Goal: Information Seeking & Learning: Compare options

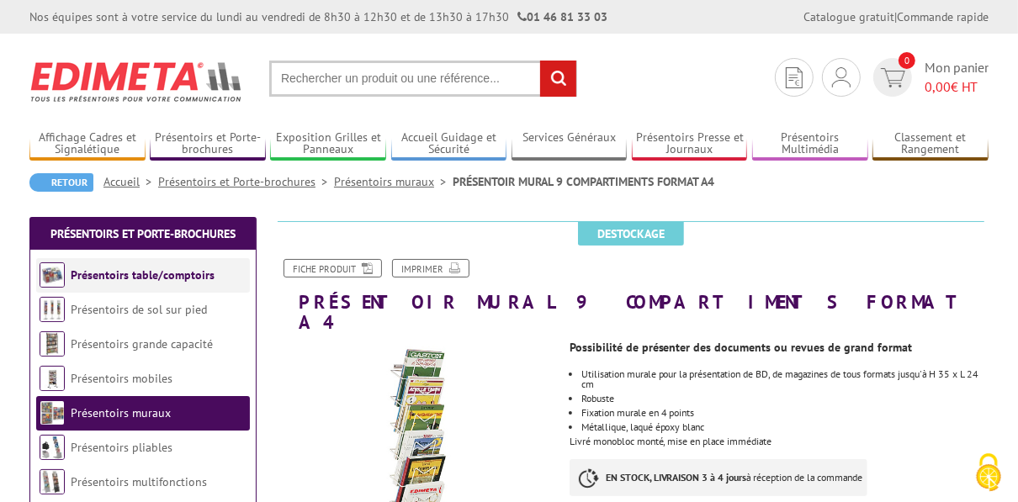
click at [123, 275] on link "Présentoirs table/comptoirs" at bounding box center [143, 275] width 144 height 15
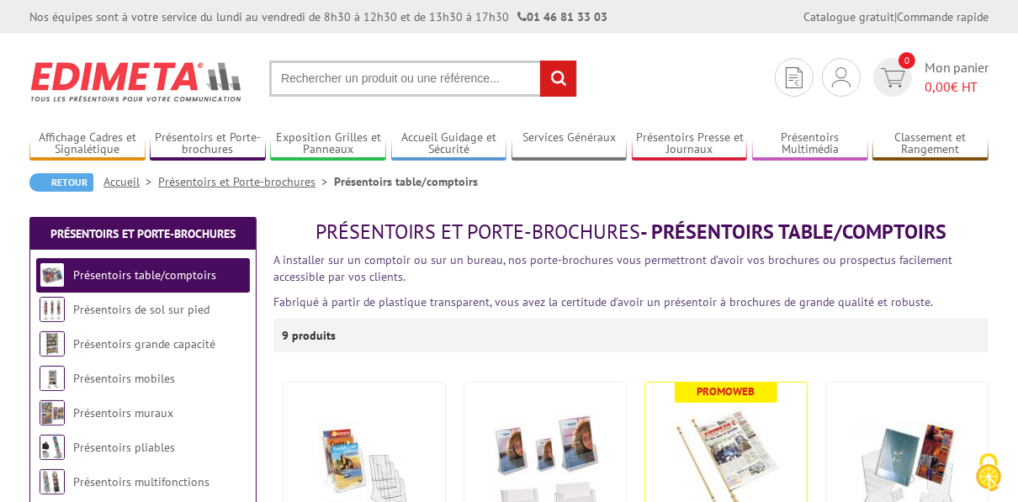
click at [110, 315] on link "Présentoirs de sol sur pied" at bounding box center [141, 309] width 136 height 15
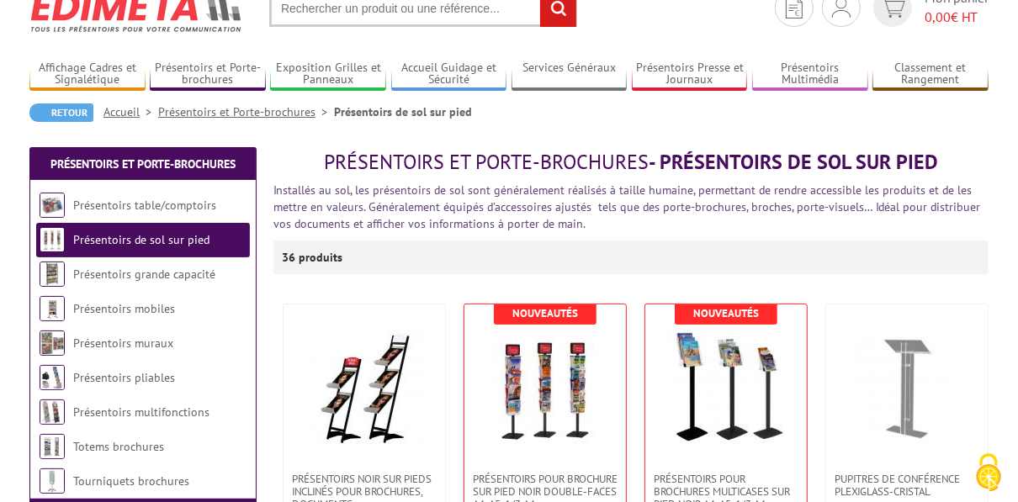
scroll to position [112, 0]
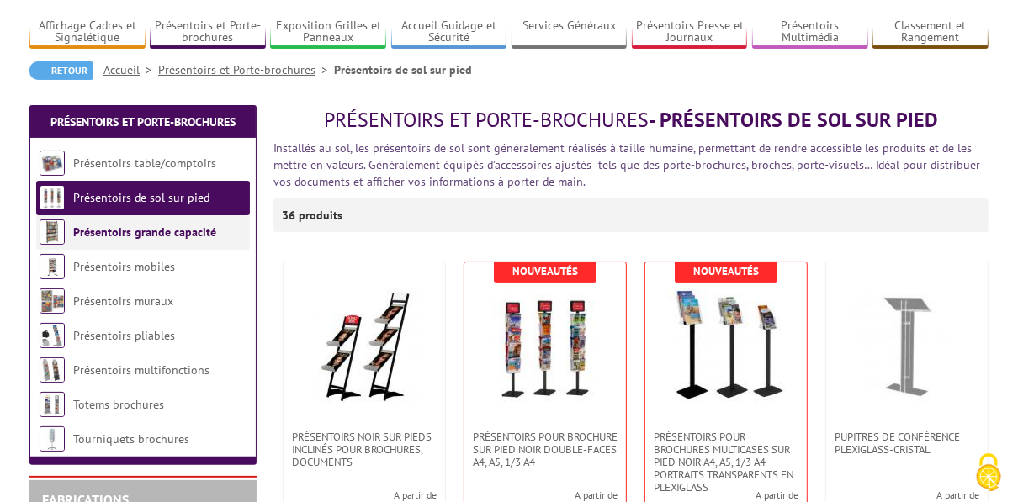
click at [123, 237] on link "Présentoirs grande capacité" at bounding box center [144, 232] width 143 height 15
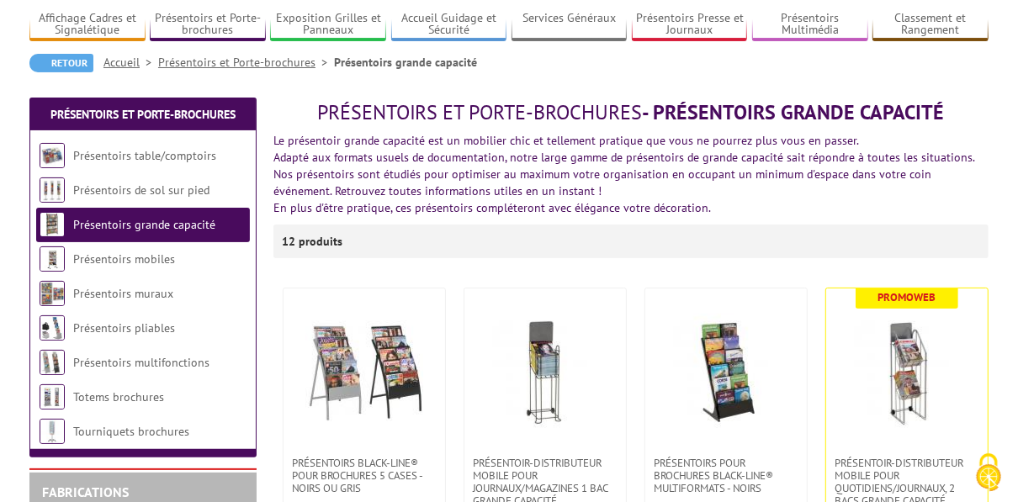
scroll to position [224, 0]
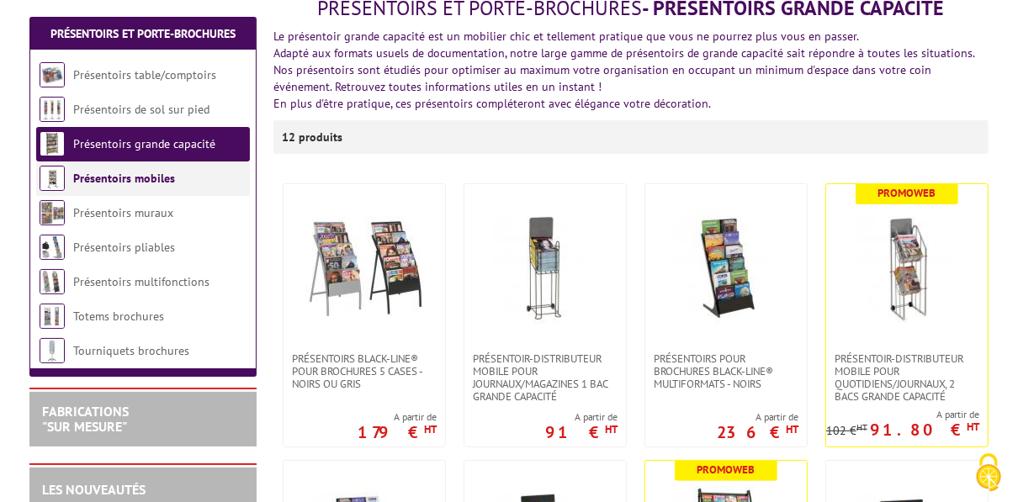
click at [118, 180] on link "Présentoirs mobiles" at bounding box center [124, 178] width 102 height 15
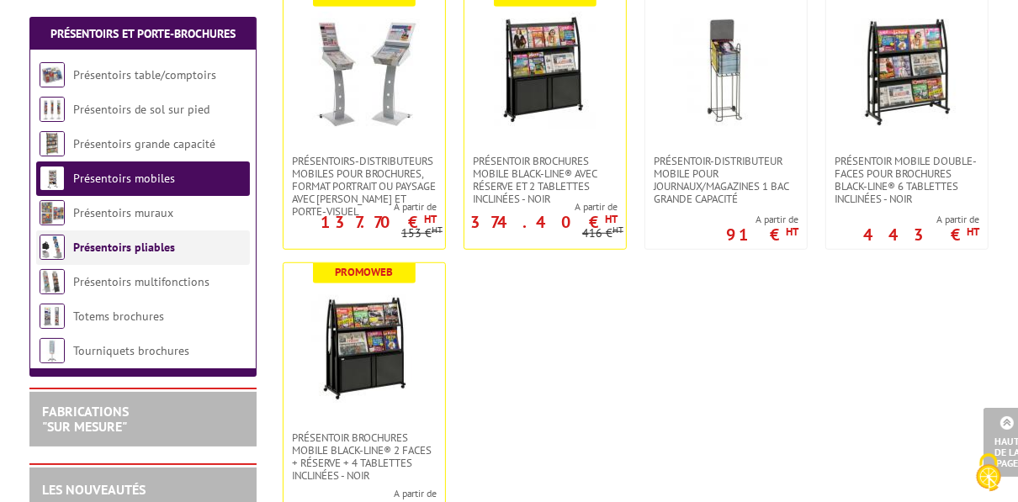
scroll to position [448, 0]
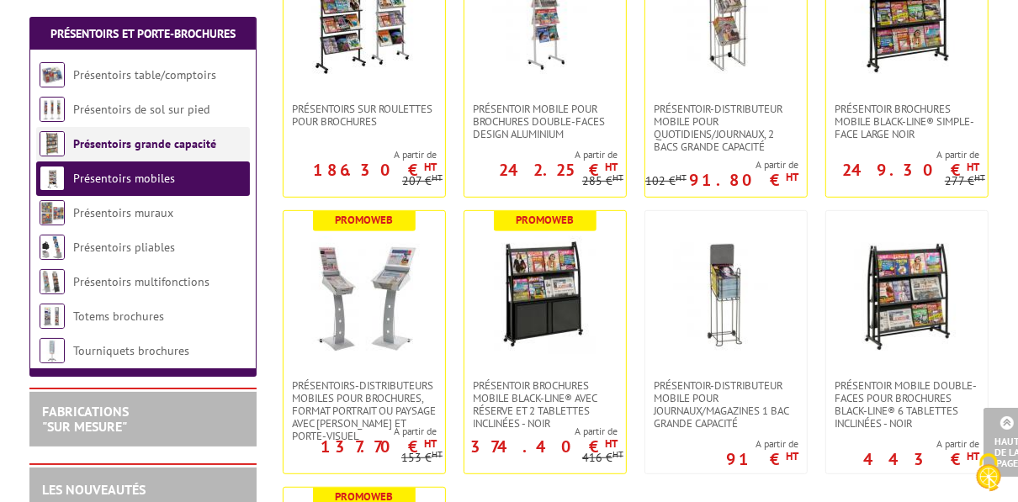
click at [125, 143] on link "Présentoirs grande capacité" at bounding box center [144, 143] width 143 height 15
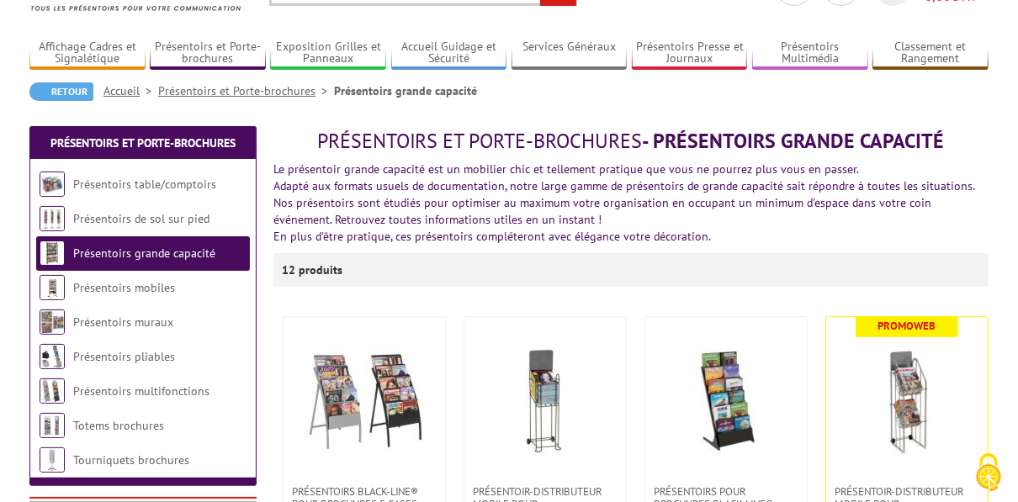
scroll to position [112, 0]
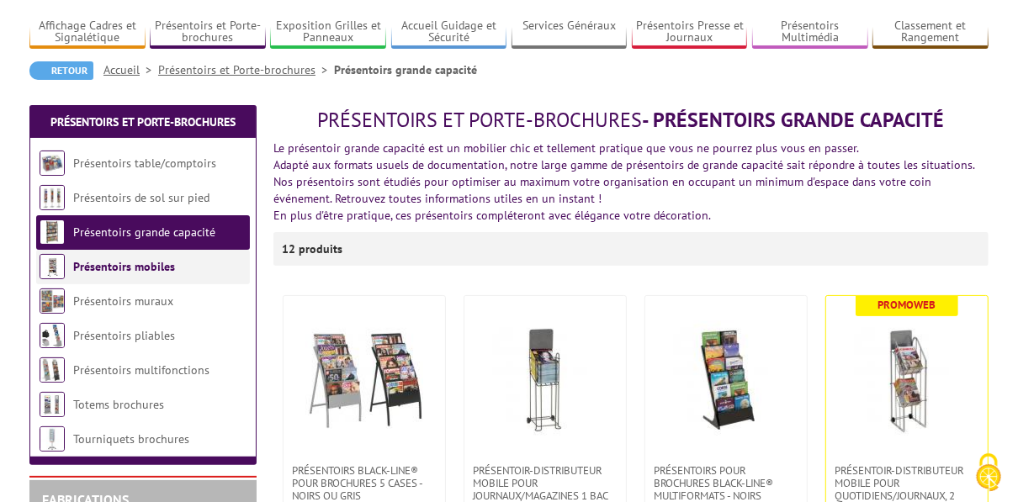
click at [114, 269] on link "Présentoirs mobiles" at bounding box center [124, 266] width 102 height 15
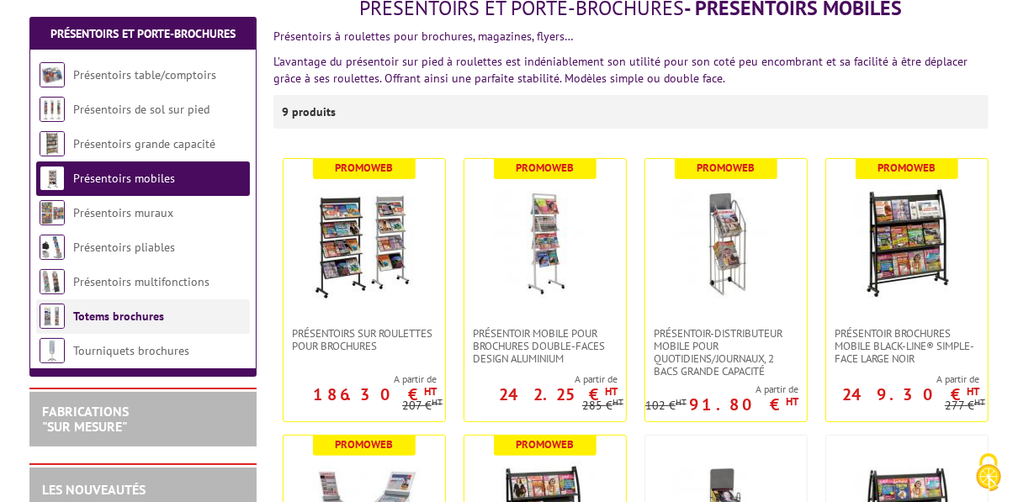
click at [130, 315] on link "Totems brochures" at bounding box center [118, 316] width 91 height 15
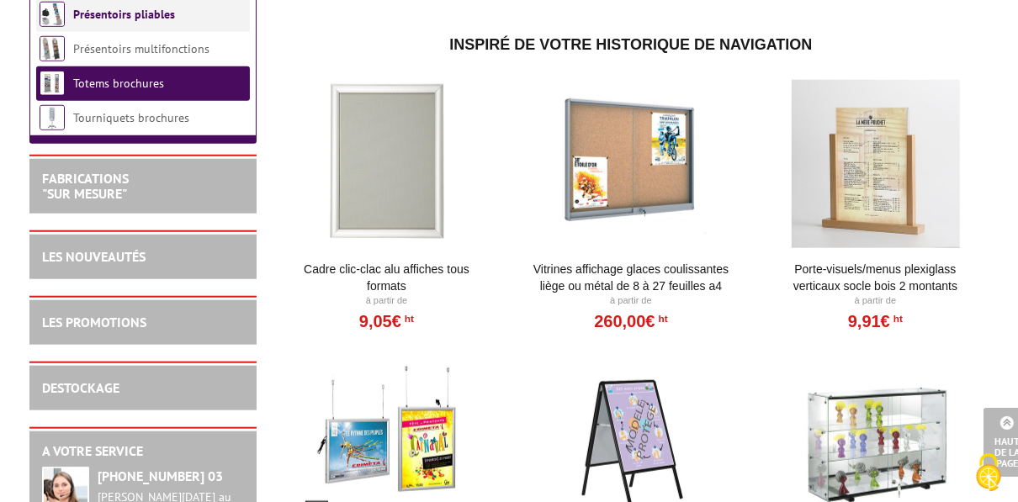
scroll to position [1010, 0]
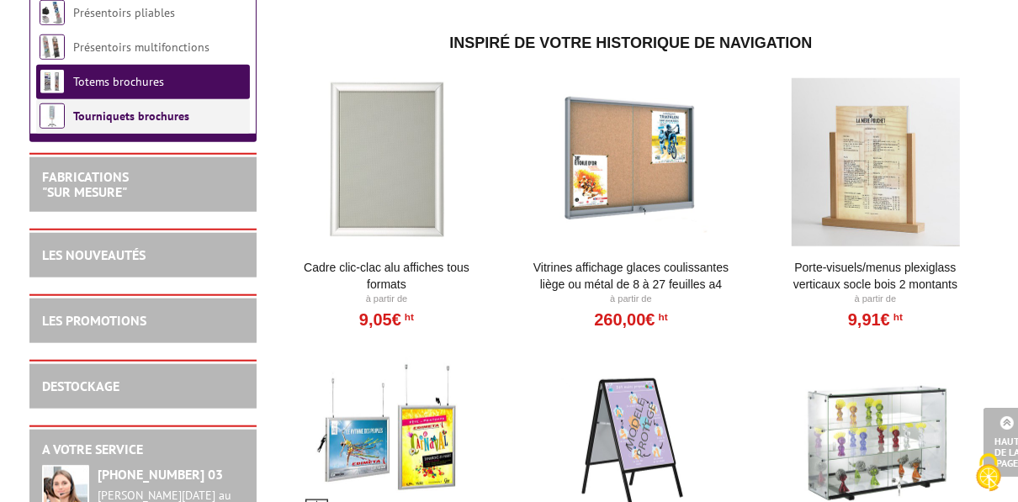
click at [146, 124] on link "Tourniquets brochures" at bounding box center [131, 116] width 116 height 15
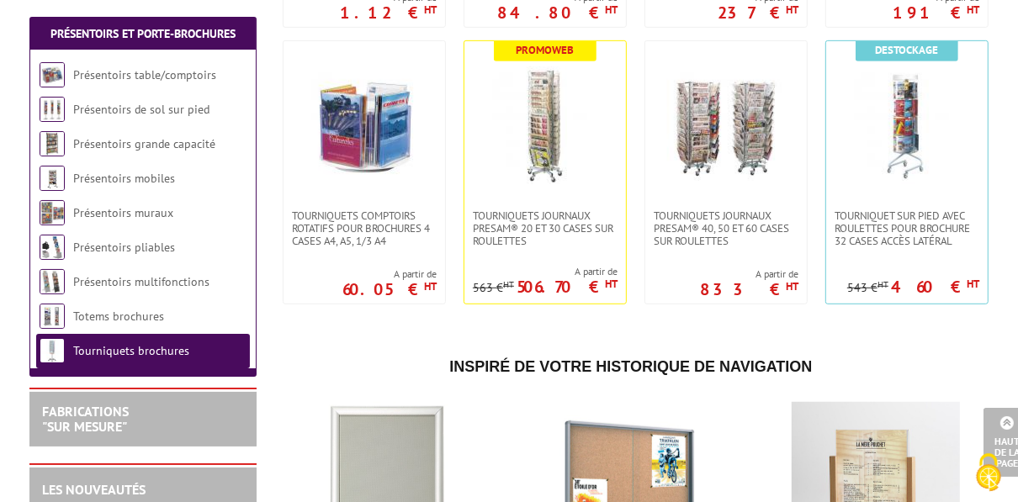
scroll to position [560, 0]
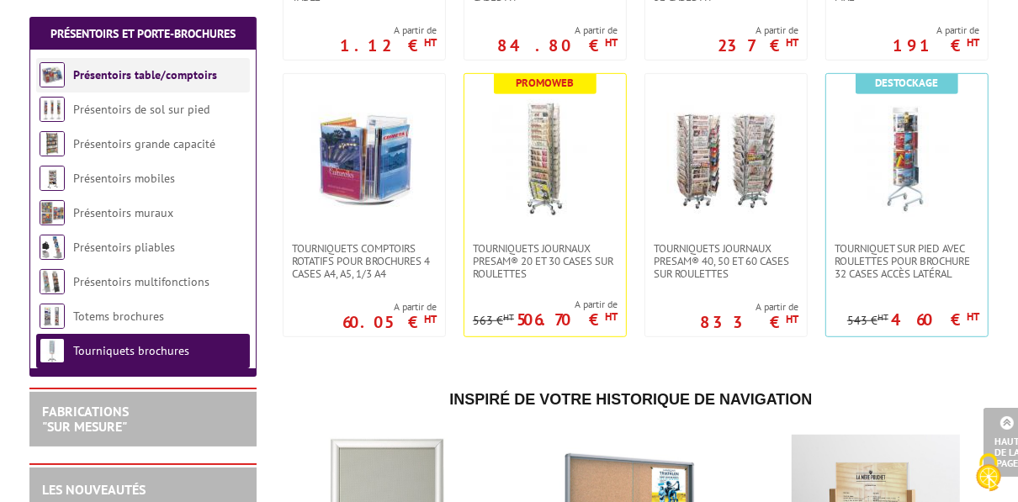
click at [128, 76] on link "Présentoirs table/comptoirs" at bounding box center [145, 74] width 144 height 15
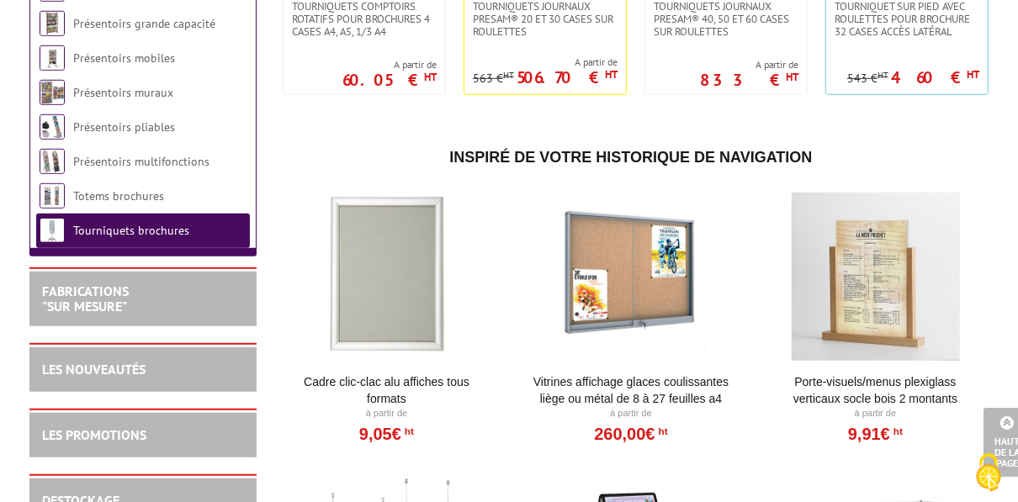
scroll to position [787, 0]
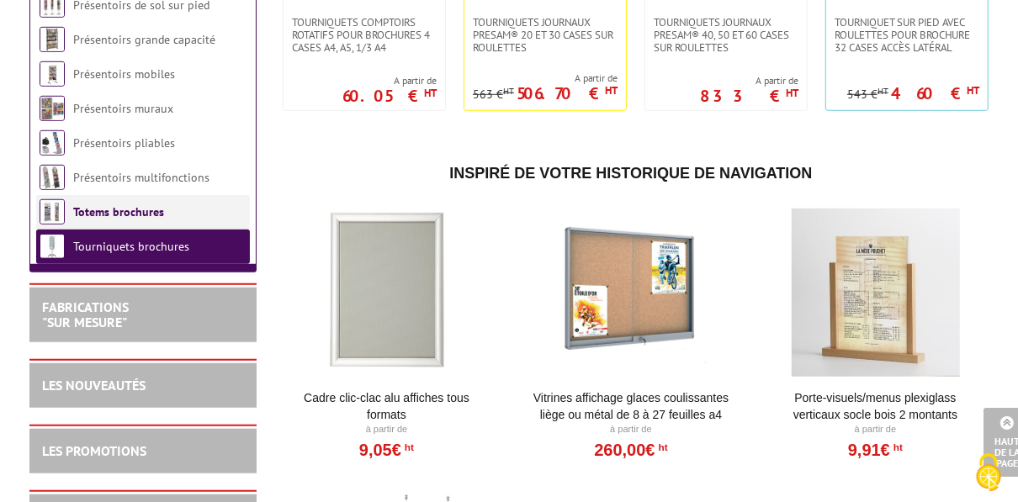
click at [160, 220] on link "Totems brochures" at bounding box center [118, 211] width 91 height 15
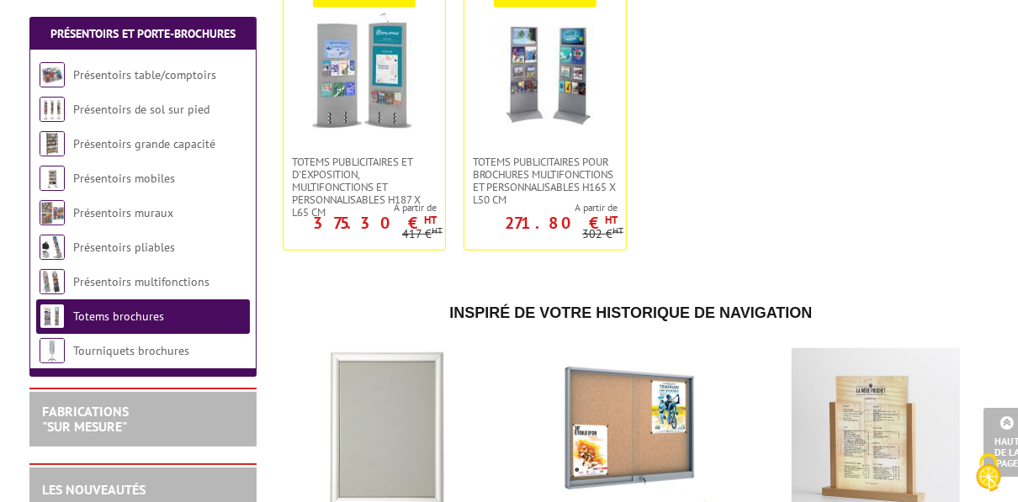
scroll to position [560, 0]
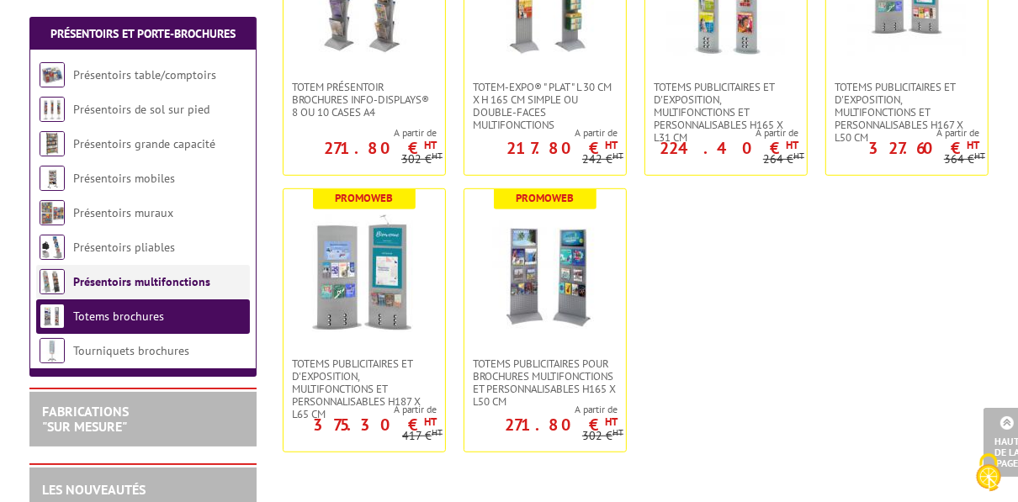
click at [135, 268] on li "Présentoirs multifonctions" at bounding box center [143, 282] width 214 height 34
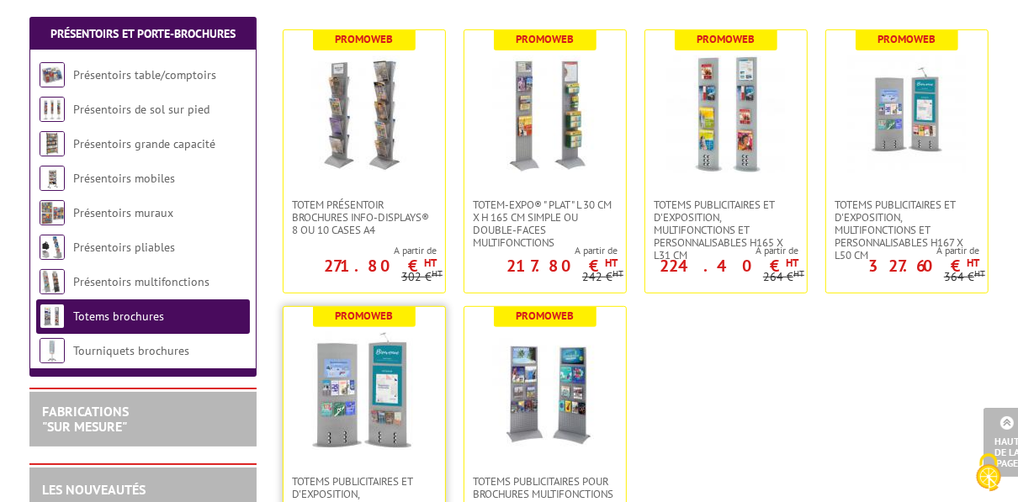
scroll to position [224, 0]
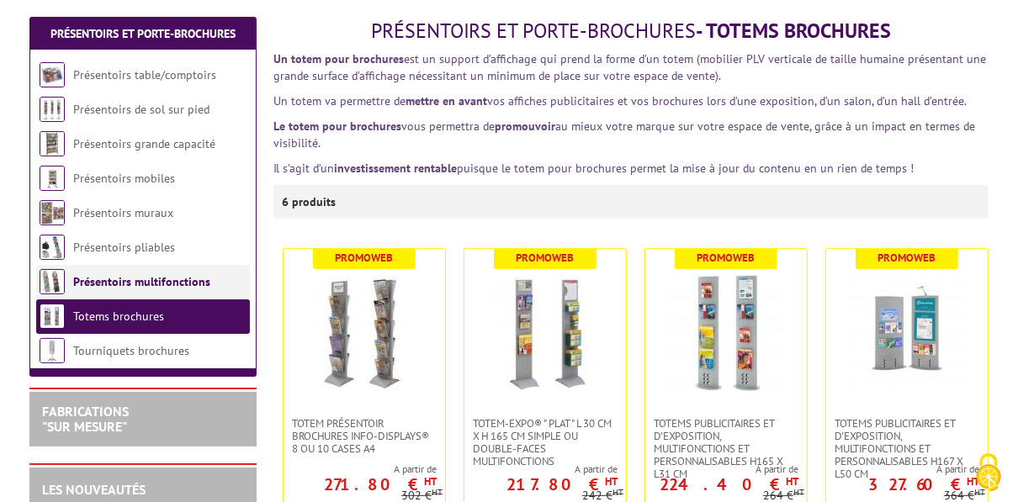
click at [155, 275] on link "Présentoirs multifonctions" at bounding box center [141, 281] width 137 height 15
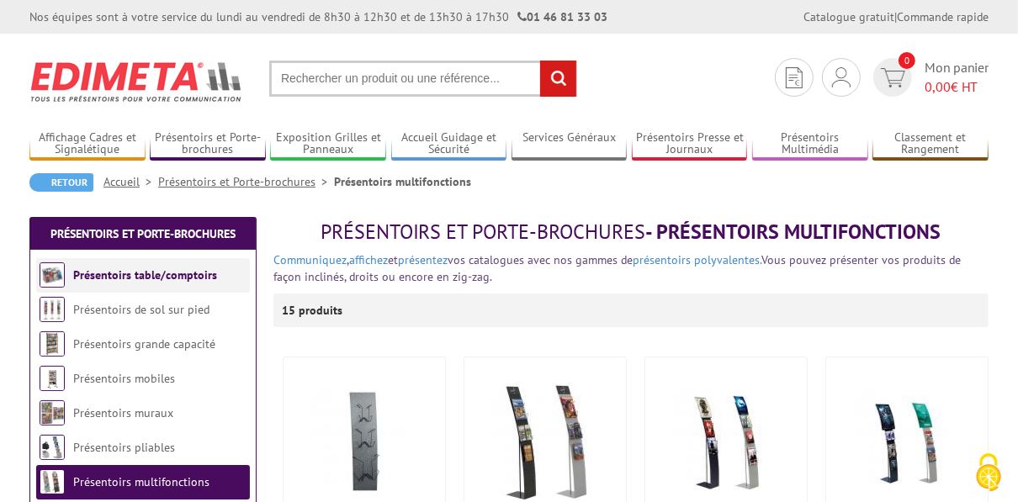
click at [133, 276] on link "Présentoirs table/comptoirs" at bounding box center [145, 275] width 144 height 15
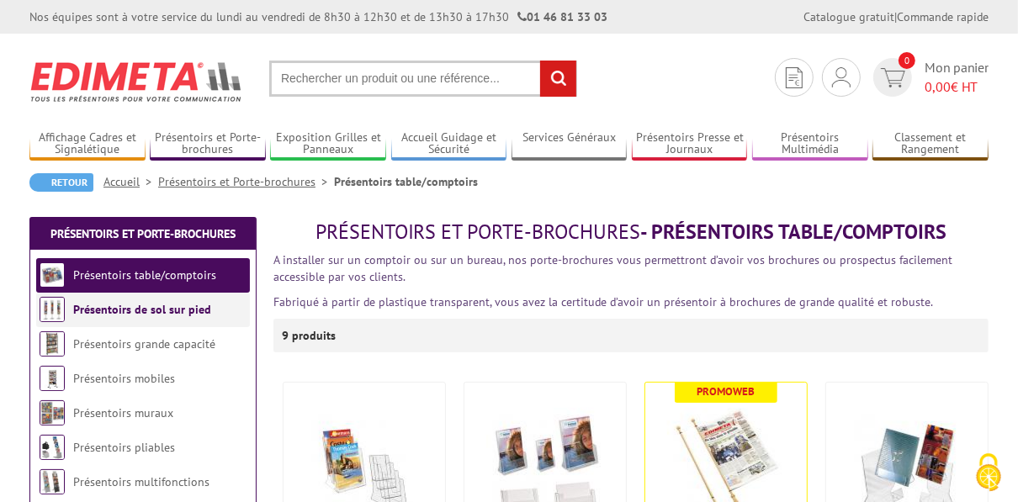
click at [129, 316] on link "Présentoirs de sol sur pied" at bounding box center [142, 309] width 138 height 15
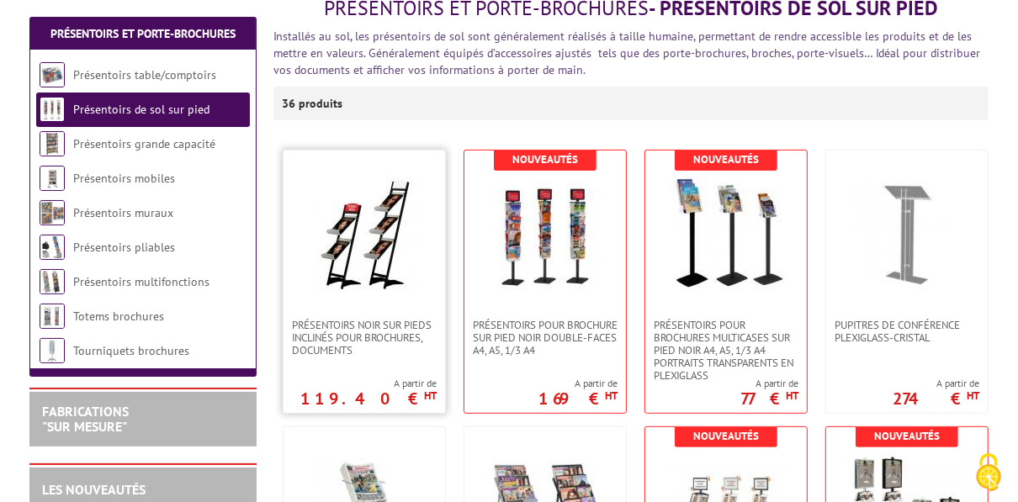
scroll to position [448, 0]
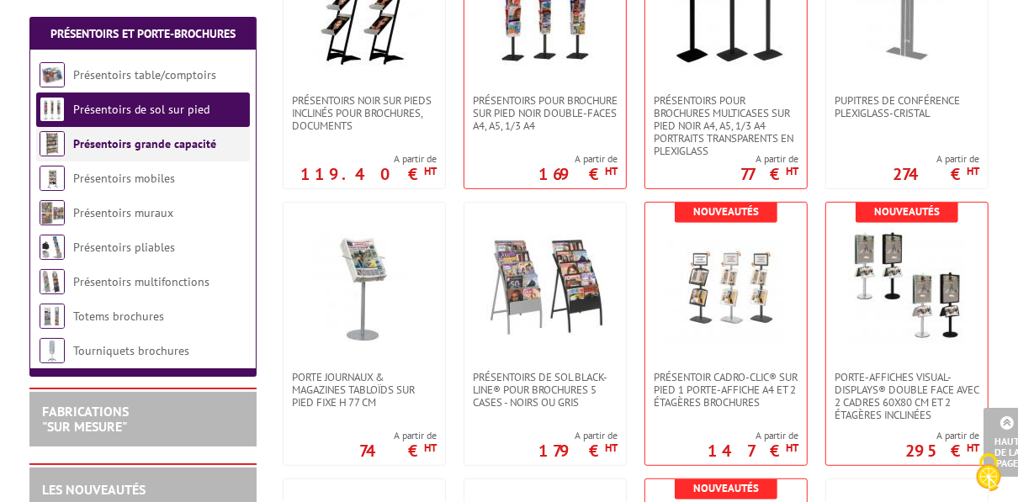
click at [121, 143] on link "Présentoirs grande capacité" at bounding box center [144, 143] width 143 height 15
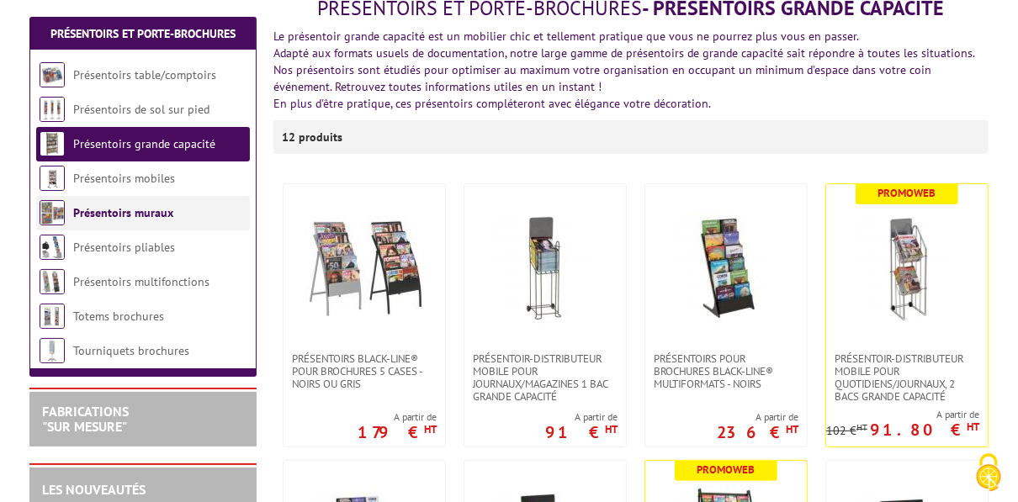
scroll to position [448, 0]
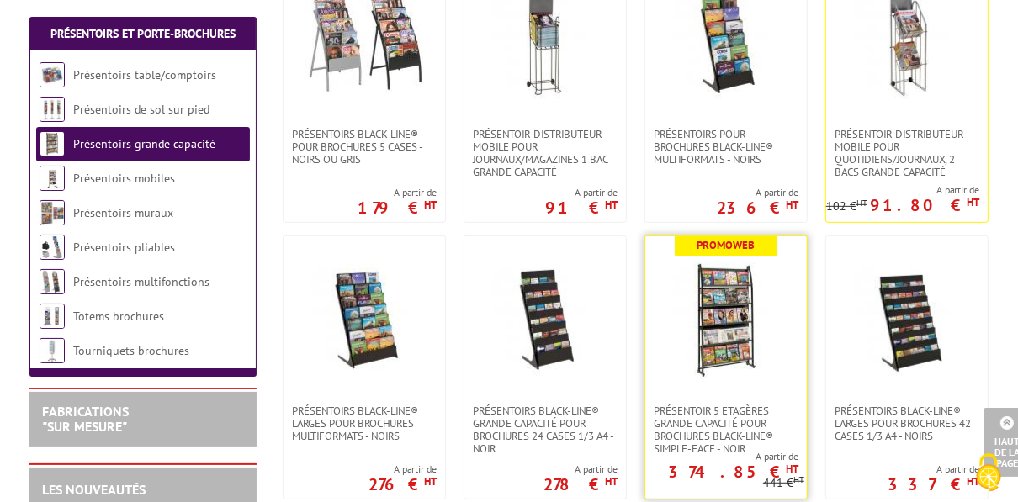
click at [732, 272] on img at bounding box center [726, 321] width 118 height 118
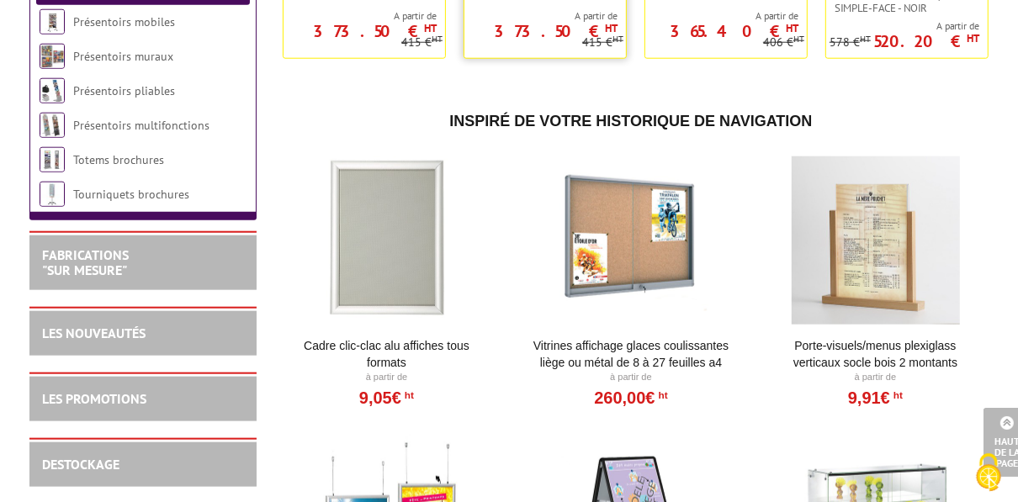
scroll to position [1010, 0]
